Goal: Task Accomplishment & Management: Use online tool/utility

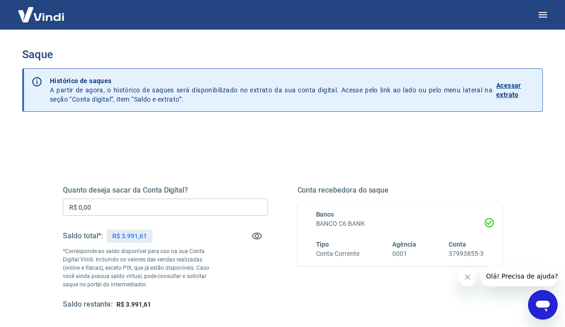
click at [140, 233] on p "R$ 3.991,61" at bounding box center [129, 236] width 34 height 10
copy p "3.991,61"
click at [128, 201] on input "R$ 0,00" at bounding box center [165, 207] width 205 height 17
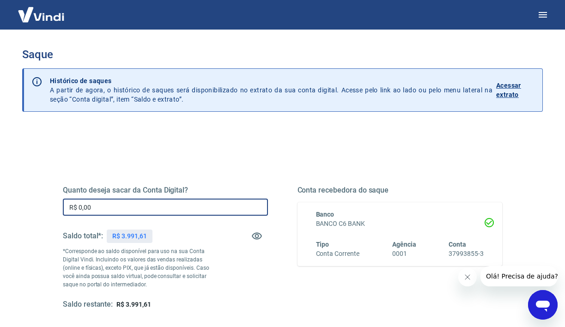
click at [128, 201] on input "R$ 0,00" at bounding box center [165, 207] width 205 height 17
paste input "3.991,61"
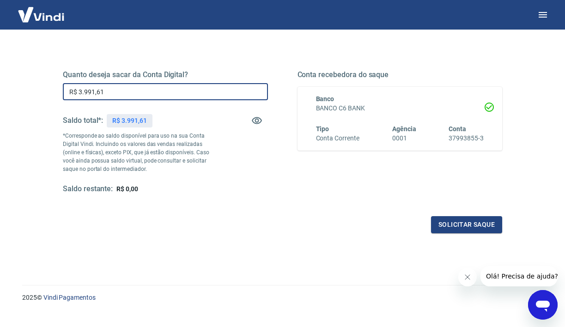
scroll to position [117, 0]
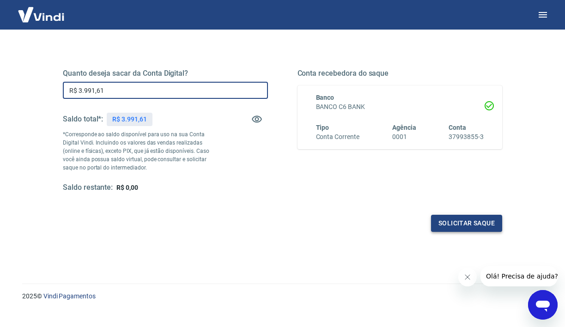
type input "R$ 3.991,61"
click at [484, 225] on button "Solicitar saque" at bounding box center [466, 223] width 71 height 17
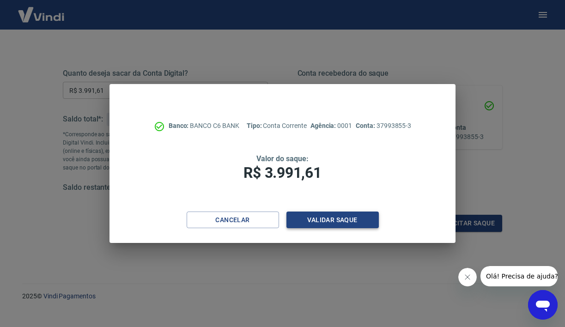
click at [334, 216] on button "Validar saque" at bounding box center [332, 220] width 92 height 17
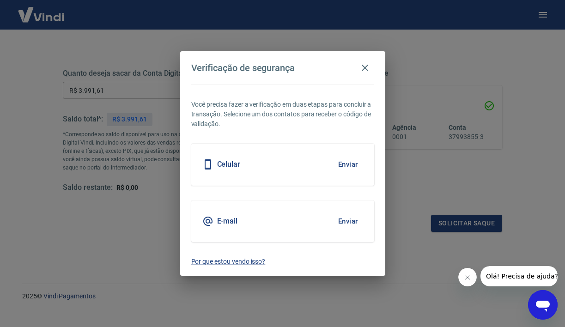
click at [349, 162] on button "Enviar" at bounding box center [348, 164] width 30 height 19
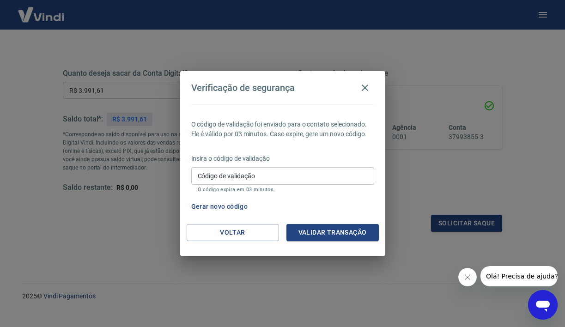
click at [342, 176] on input "Código de validação" at bounding box center [282, 175] width 183 height 17
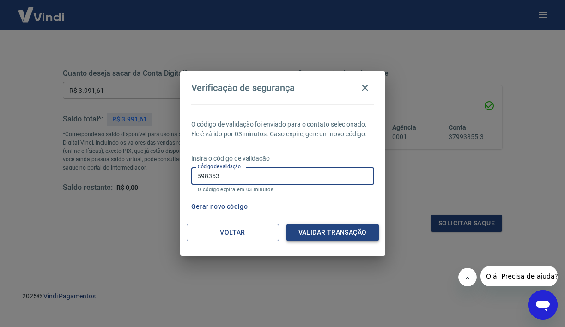
type input "598353"
click at [363, 229] on button "Validar transação" at bounding box center [332, 232] width 92 height 17
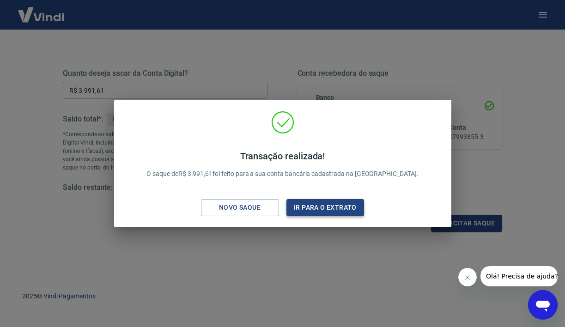
click at [341, 209] on button "Ir para o extrato" at bounding box center [325, 207] width 78 height 17
